Goal: Submit feedback/report problem: Submit feedback/report problem

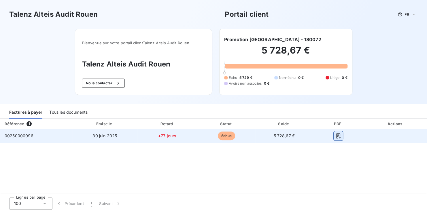
click at [337, 138] on icon "button" at bounding box center [338, 136] width 6 height 6
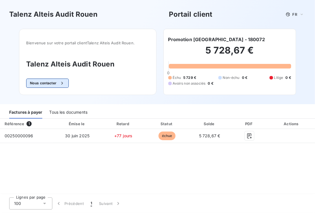
click at [53, 84] on button "Nous contacter" at bounding box center [47, 83] width 43 height 9
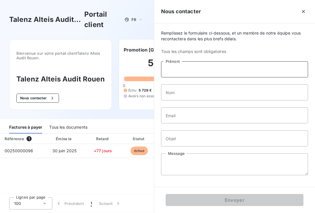
click at [191, 72] on input "Prénom" at bounding box center [234, 69] width 147 height 16
type input "[PERSON_NAME]"
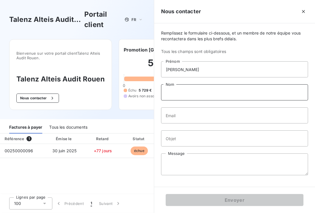
type input "DE [PERSON_NAME]"
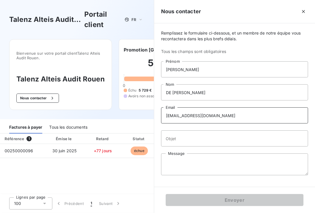
drag, startPoint x: 219, startPoint y: 117, endPoint x: 131, endPoint y: 116, distance: 88.7
click at [131, 116] on div "Talenz Alteis Audit Rouen Portail client FR Bienvenue sur votre portail client …" at bounding box center [157, 106] width 315 height 213
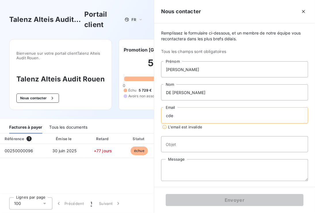
type input "[EMAIL_ADDRESS][DOMAIN_NAME]"
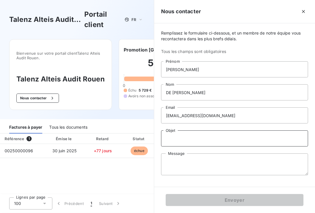
click at [182, 139] on input "Objet" at bounding box center [234, 138] width 147 height 16
type input "Relance facture"
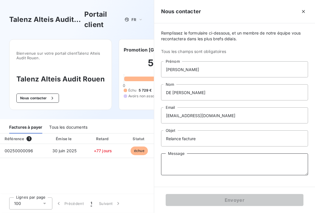
click at [185, 159] on textarea "Message" at bounding box center [234, 164] width 147 height 22
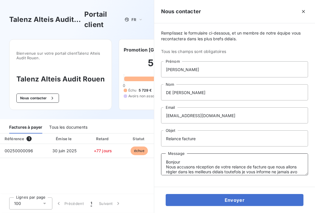
scroll to position [4, 0]
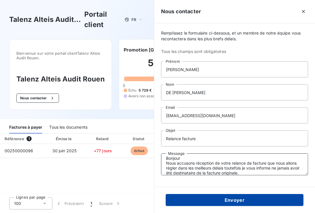
type textarea "Bonjour Nous accusons réception de votre relance de facture que nous allons rég…"
click at [236, 199] on button "Envoyer" at bounding box center [235, 200] width 138 height 12
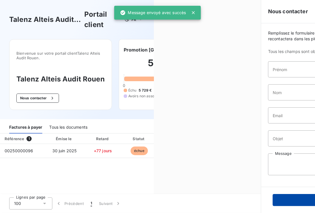
scroll to position [0, 0]
